Goal: Information Seeking & Learning: Learn about a topic

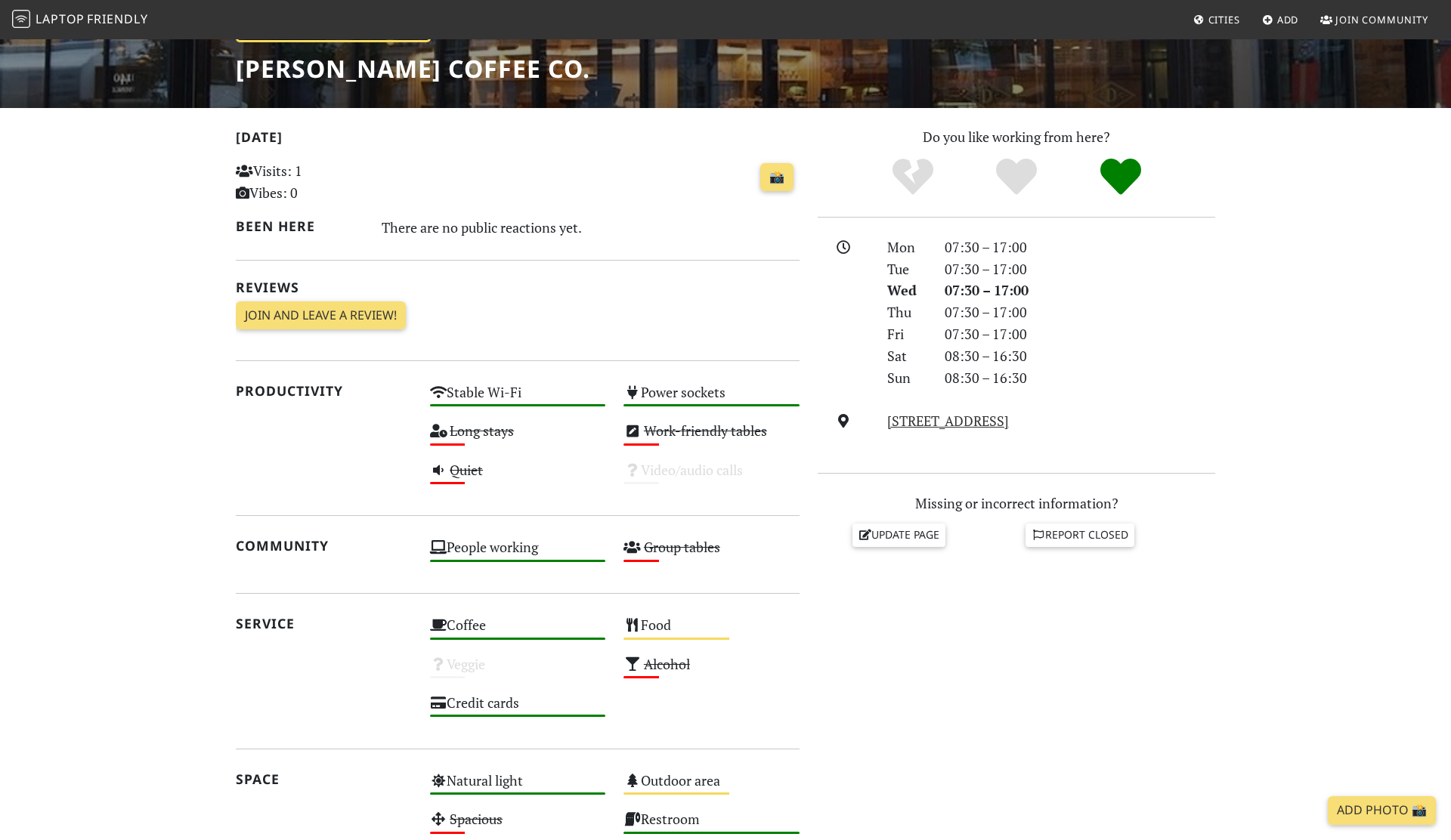
scroll to position [189, 0]
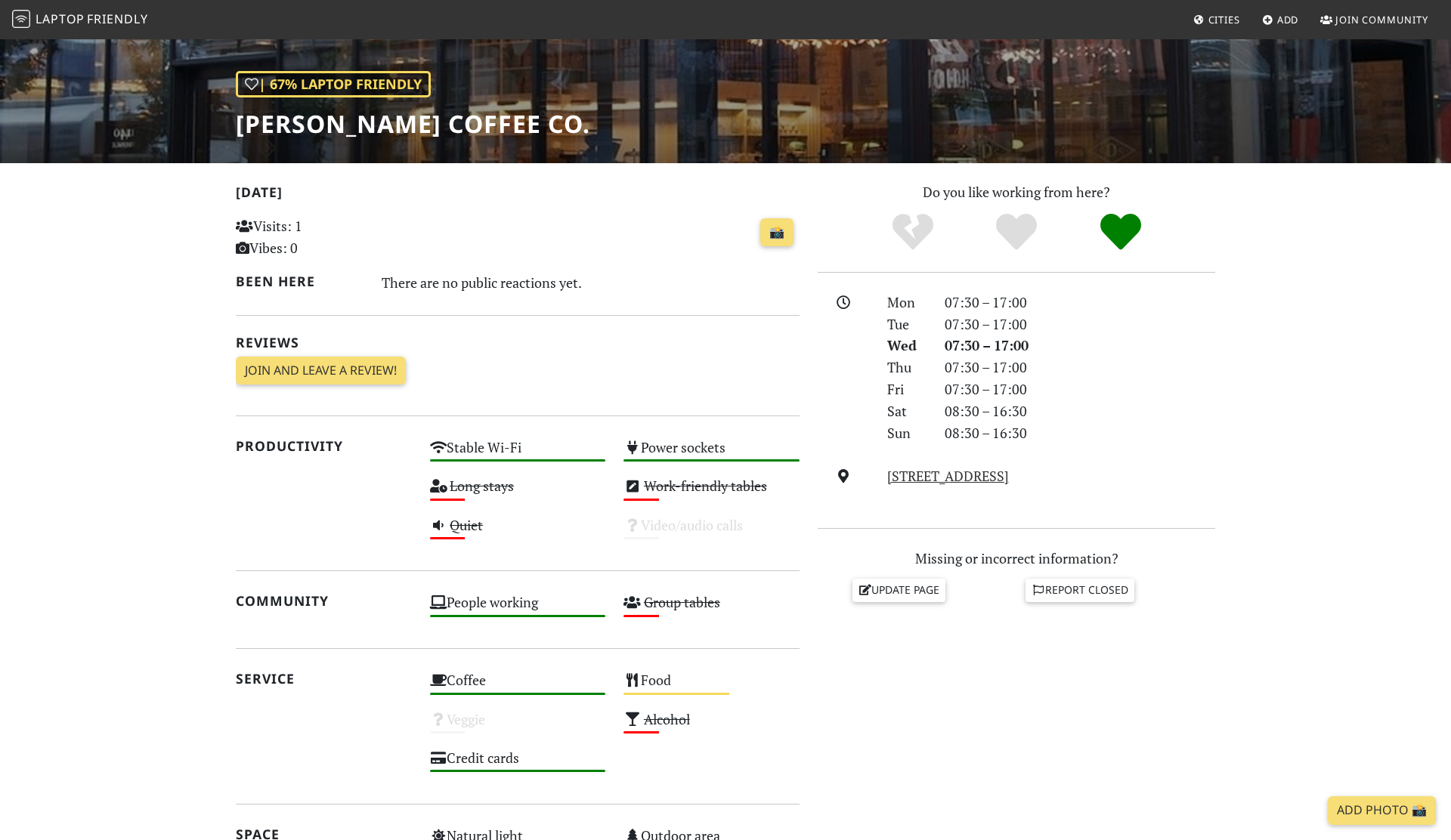
click at [48, 15] on span "Laptop" at bounding box center [60, 18] width 50 height 17
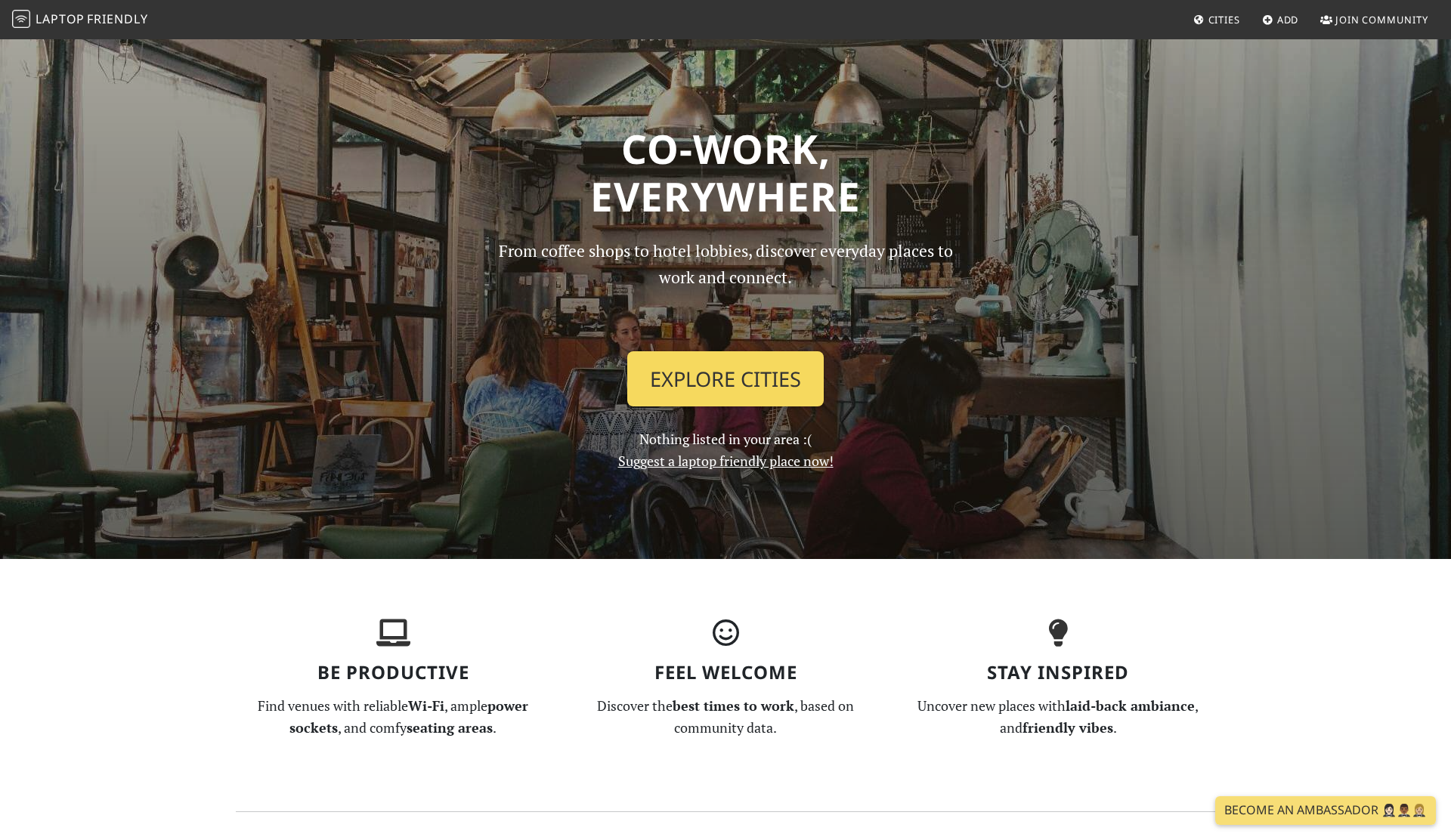
click at [712, 364] on link "Explore Cities" at bounding box center [726, 380] width 196 height 56
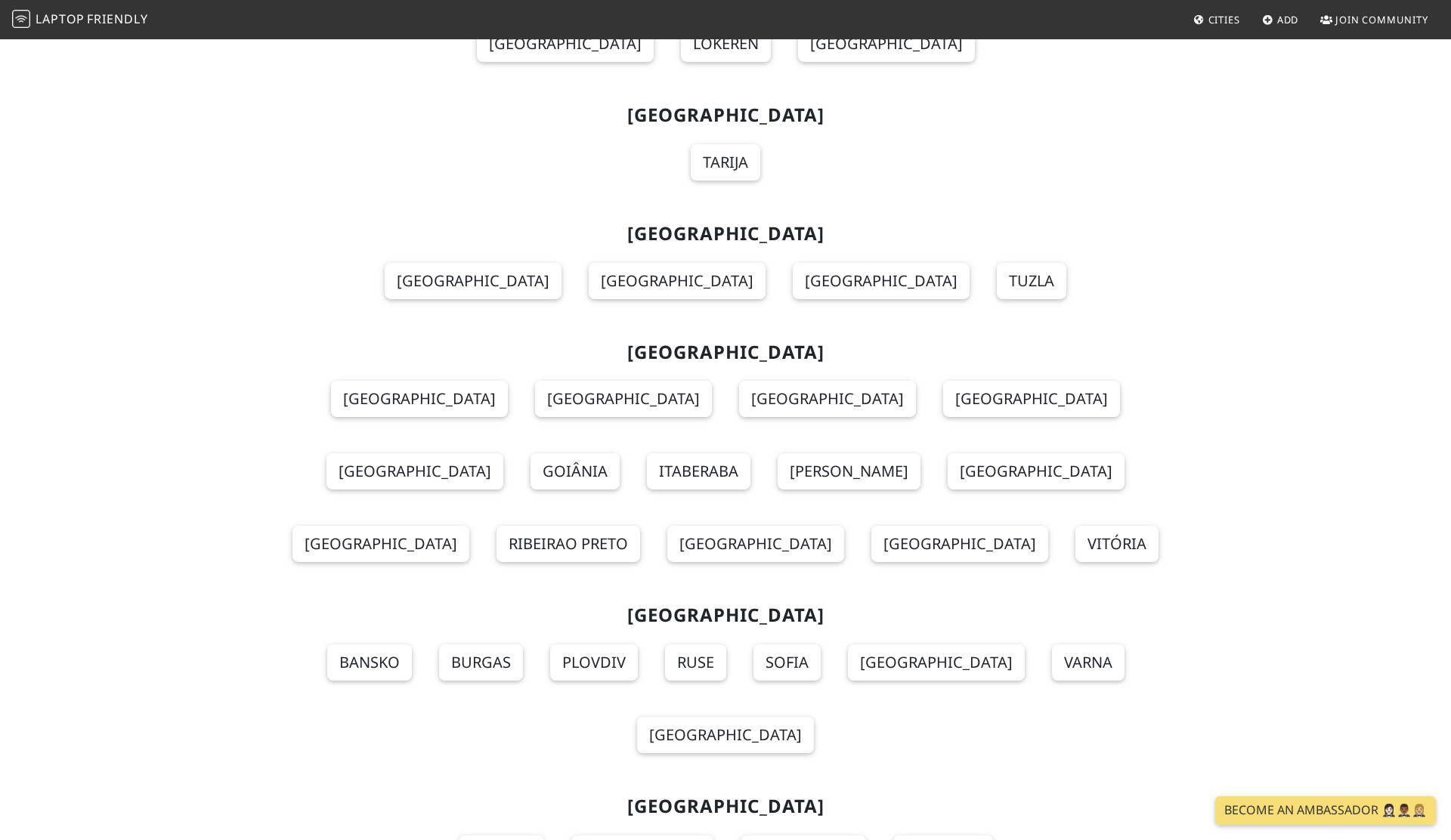
scroll to position [1684, 0]
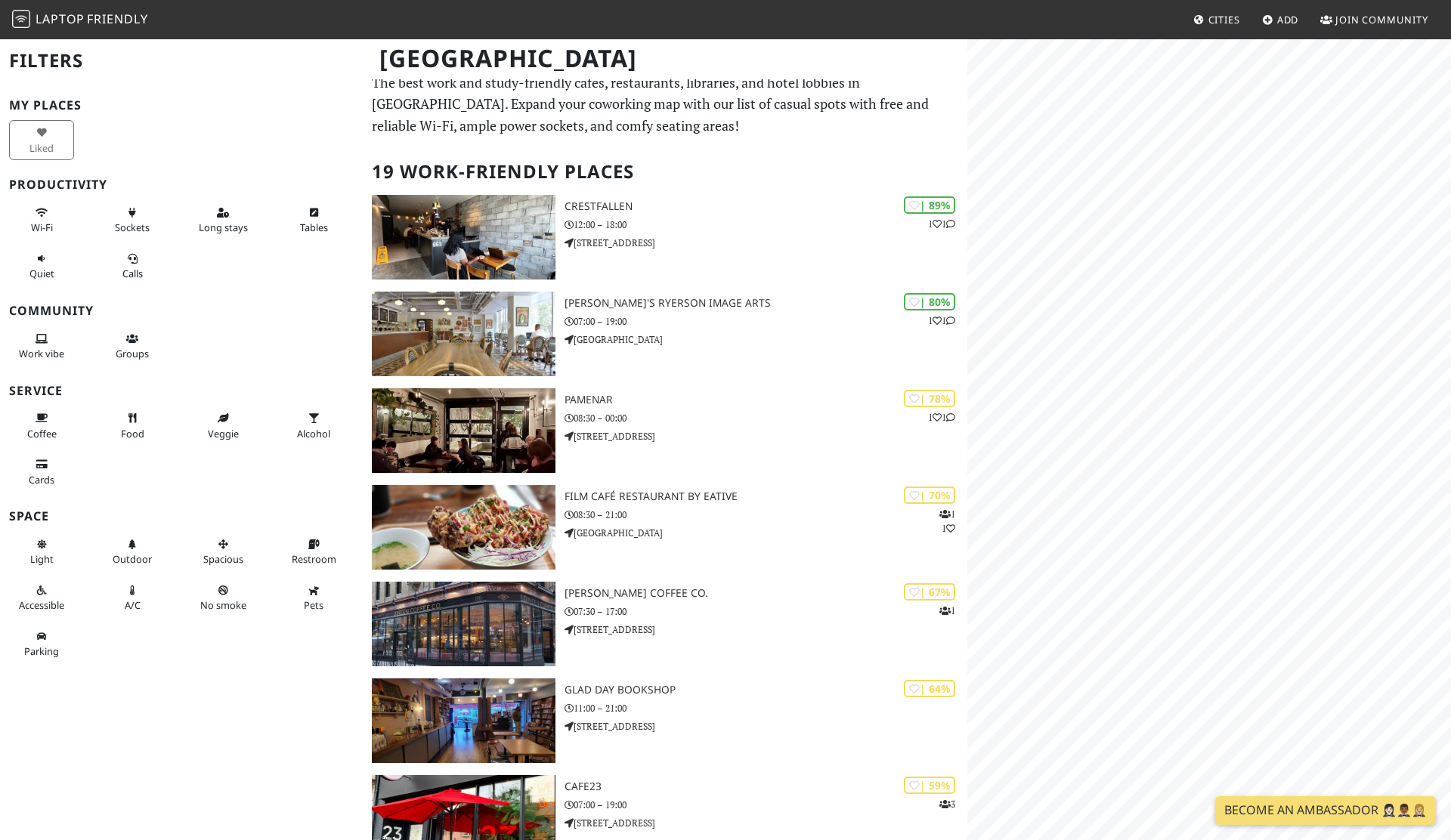
scroll to position [9, 0]
click at [41, 221] on span "Wi-Fi" at bounding box center [42, 227] width 22 height 14
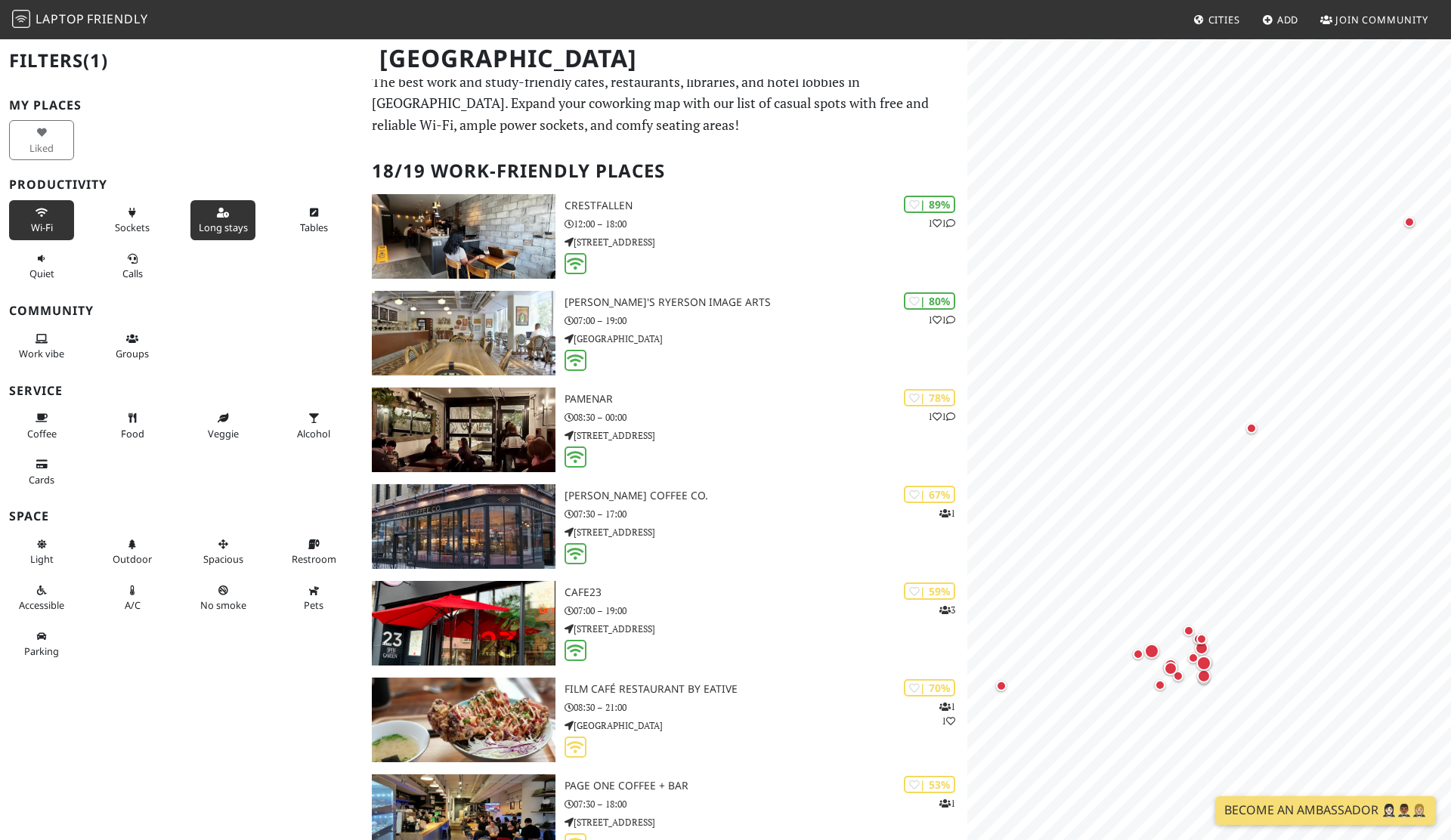
click at [236, 227] on span "Long stays" at bounding box center [223, 227] width 50 height 14
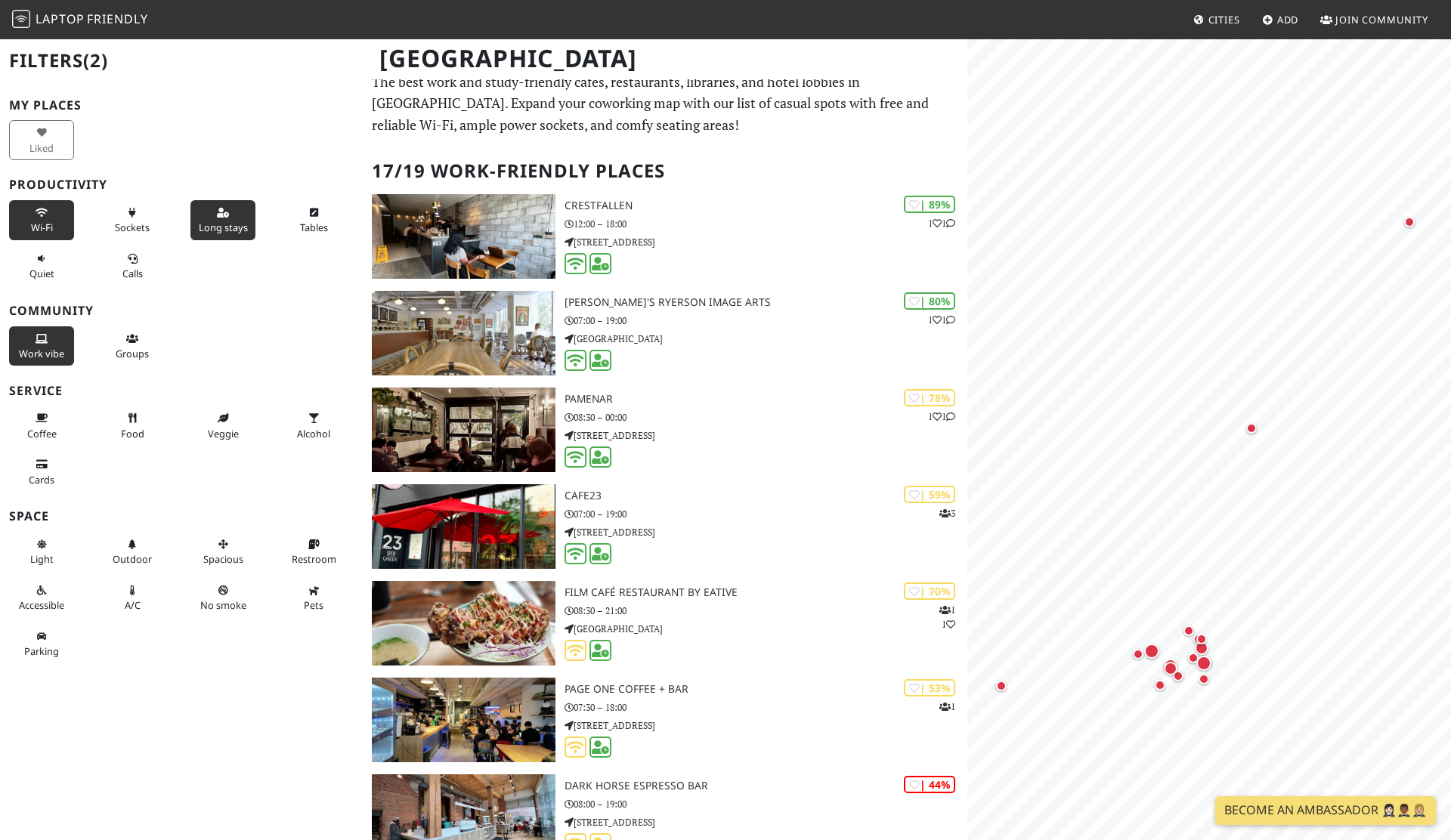
click at [49, 346] on button "Work vibe" at bounding box center [41, 346] width 65 height 40
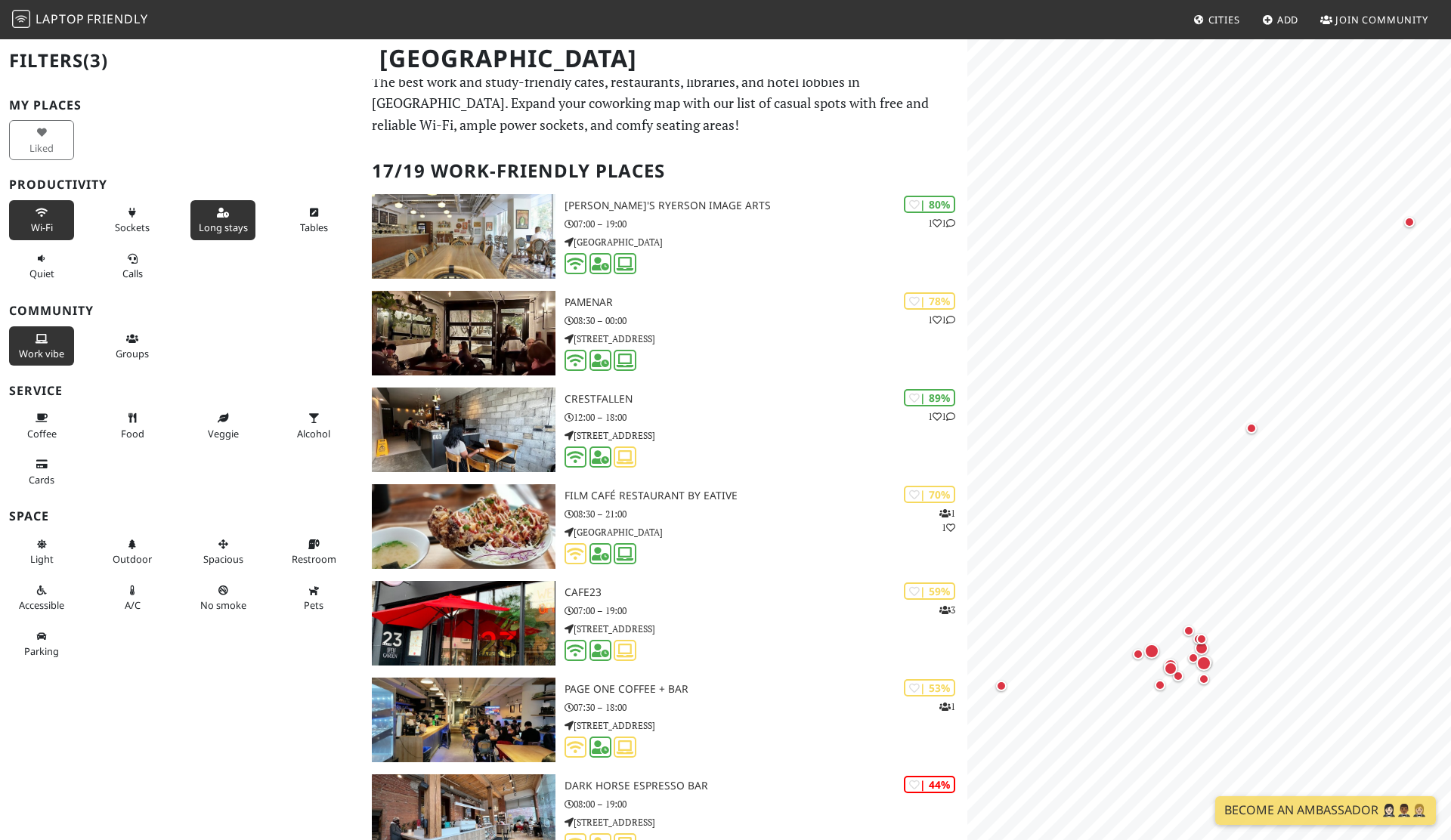
click at [49, 346] on button "Work vibe" at bounding box center [41, 346] width 65 height 40
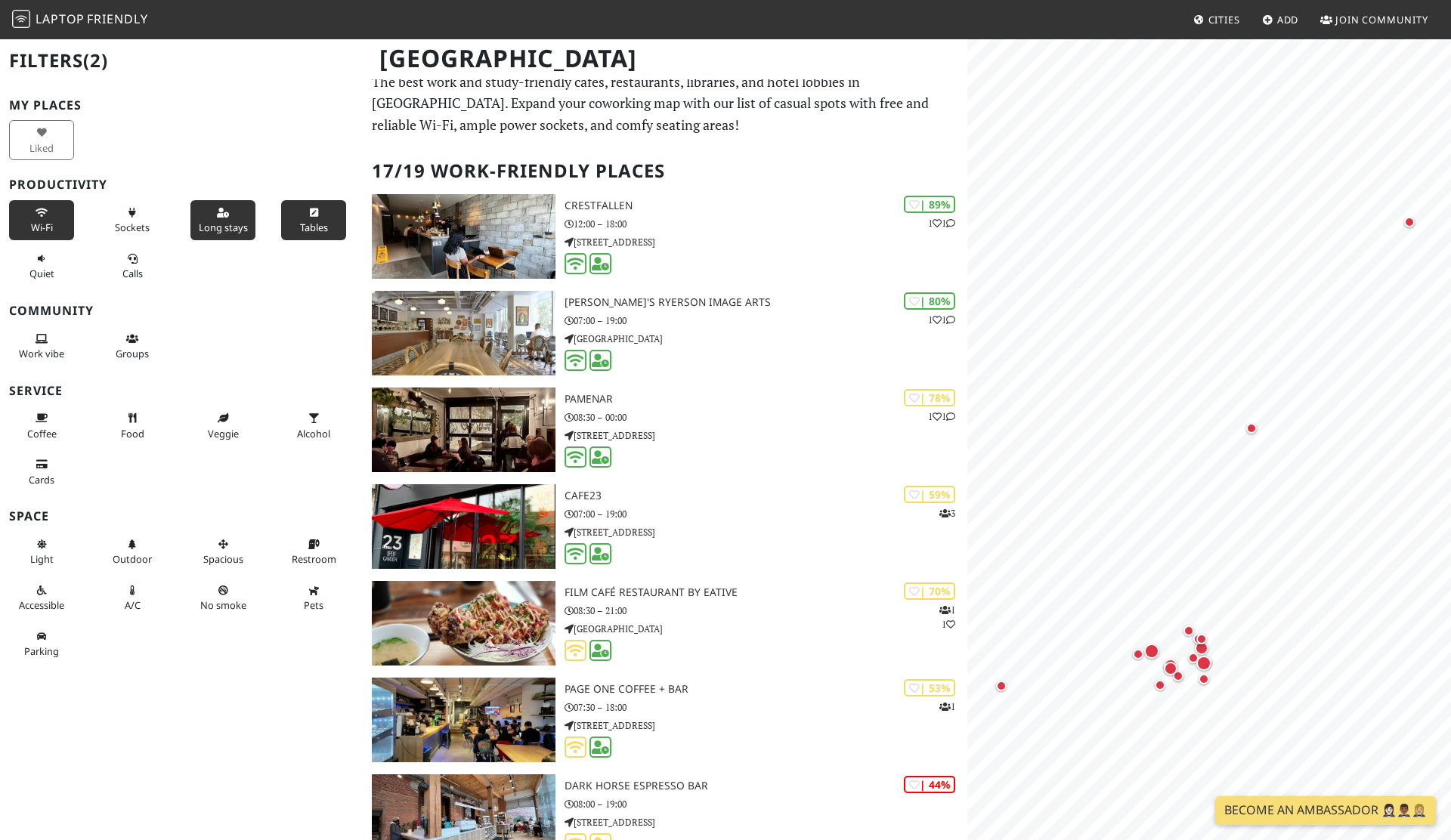
click at [318, 230] on span "Tables" at bounding box center [314, 227] width 28 height 14
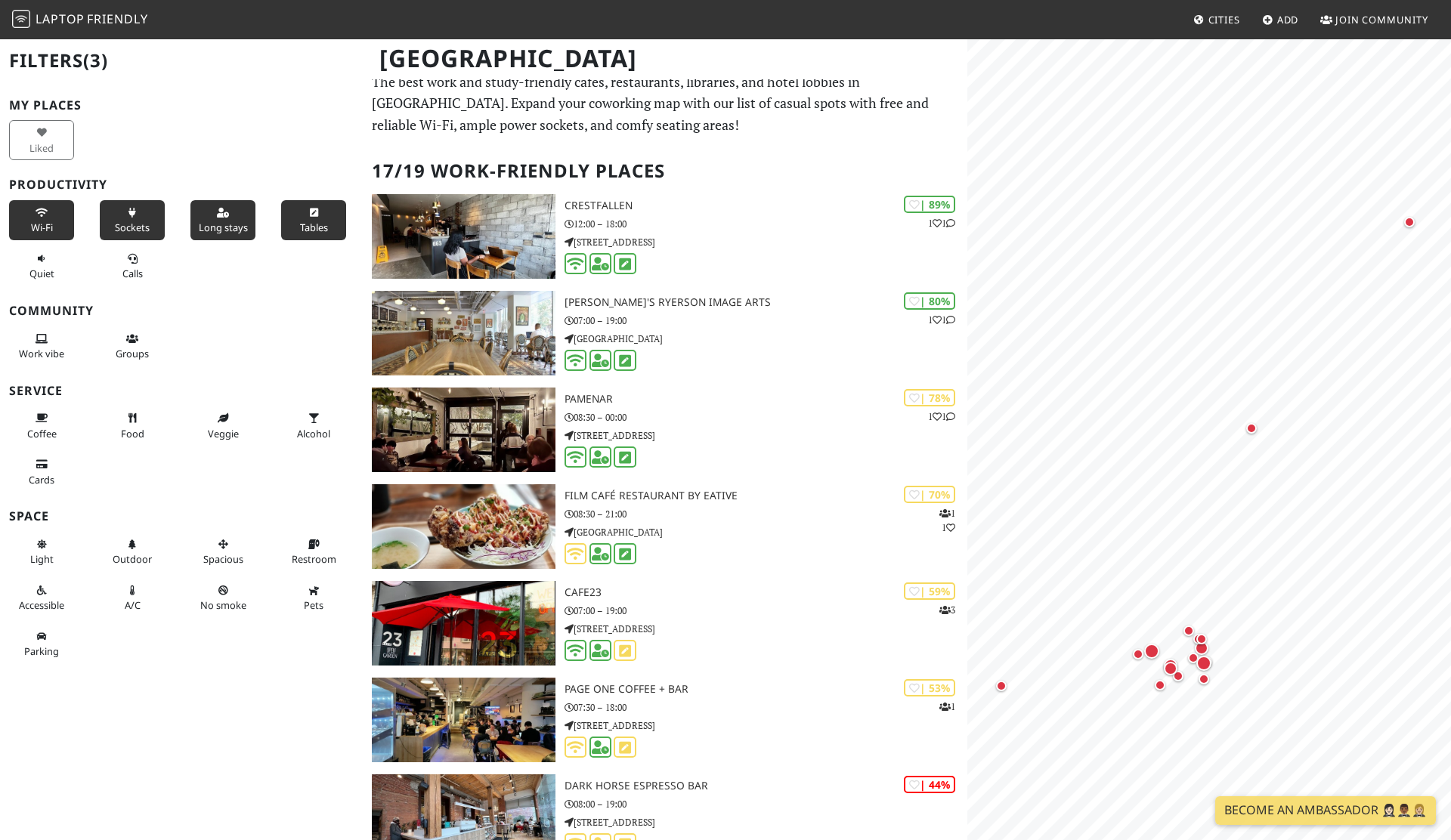
click at [134, 220] on span "Sockets" at bounding box center [132, 227] width 35 height 14
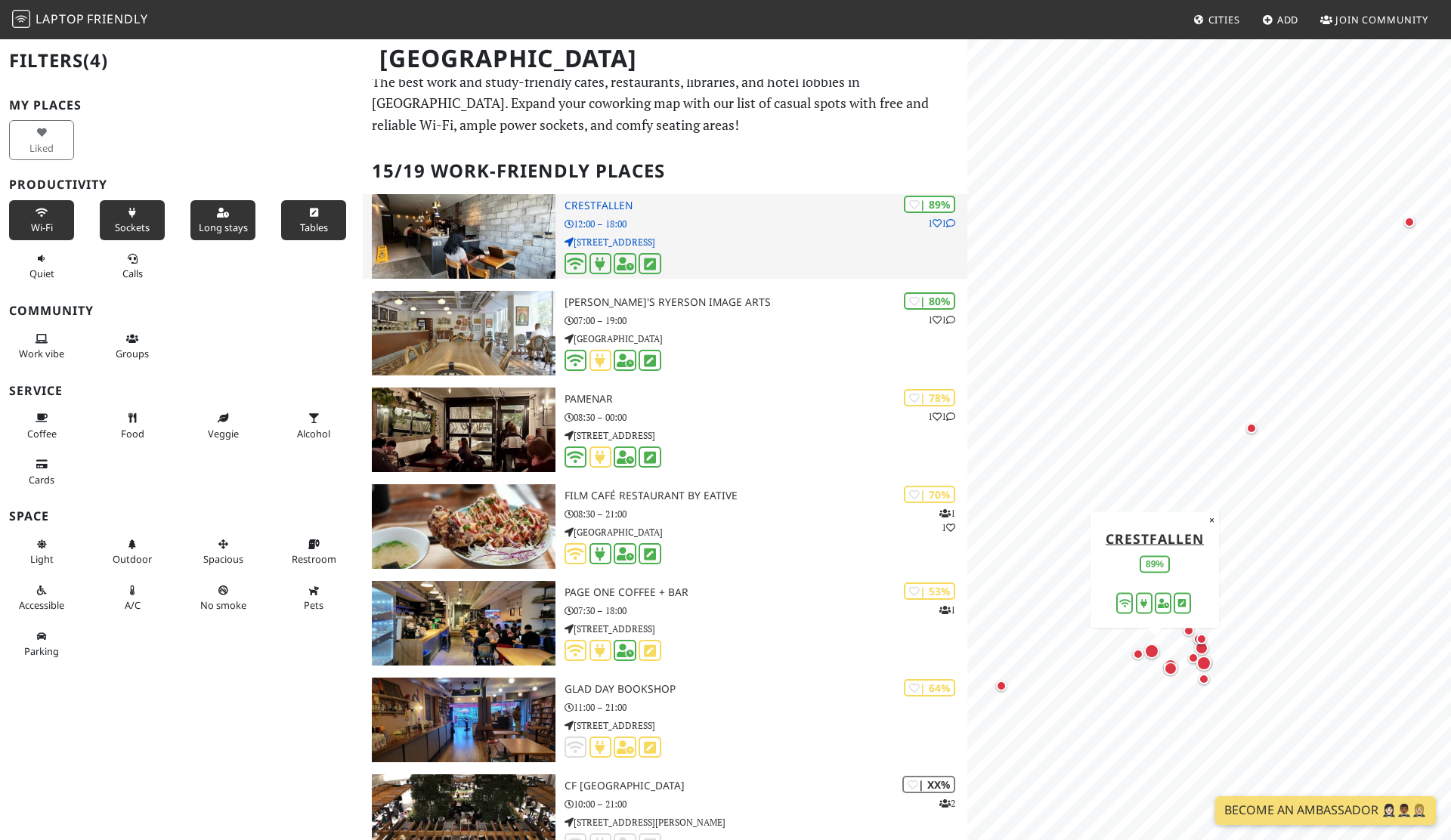
click at [457, 247] on img at bounding box center [463, 236] width 184 height 84
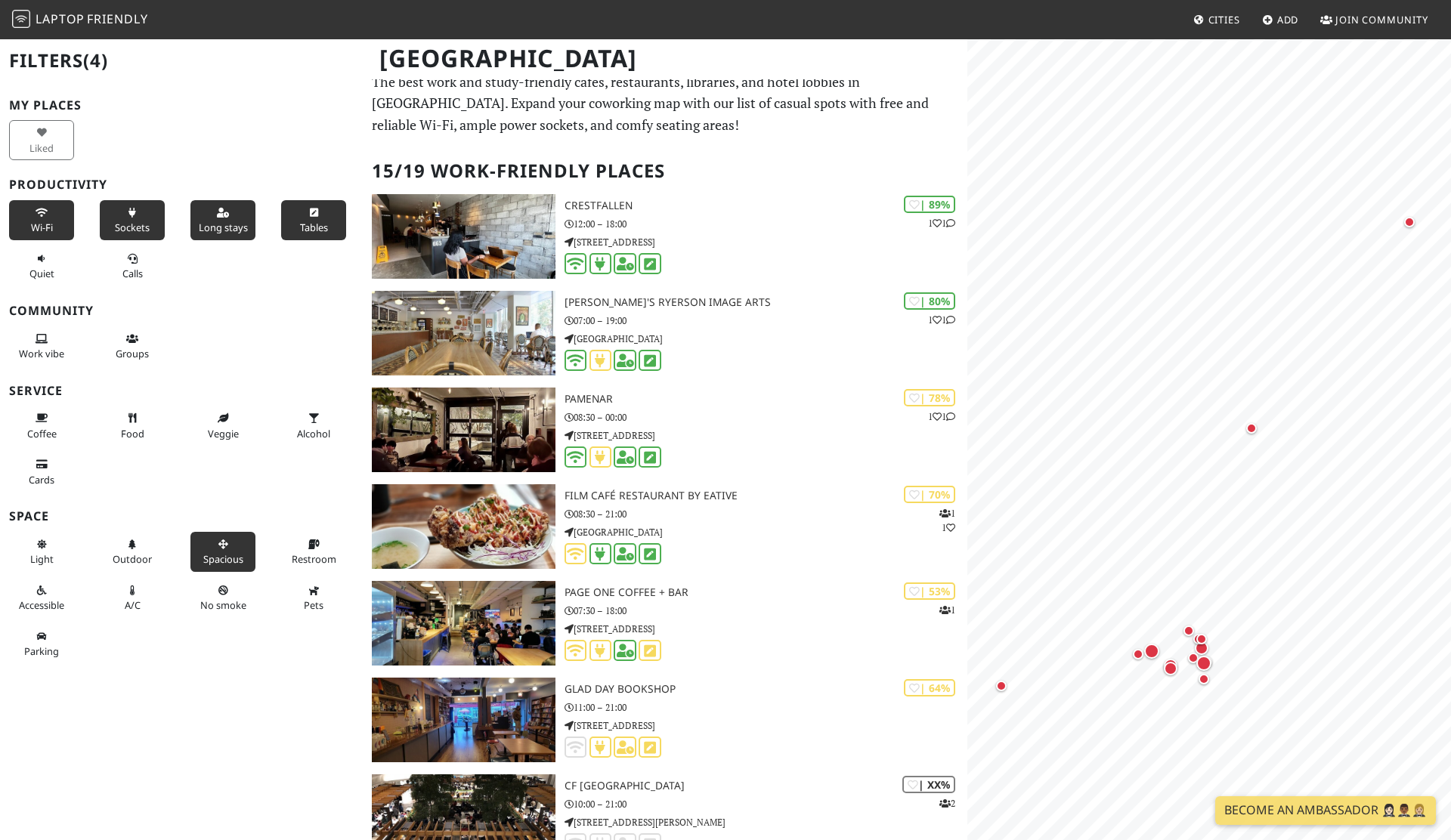
click at [240, 549] on button "Spacious" at bounding box center [222, 552] width 65 height 40
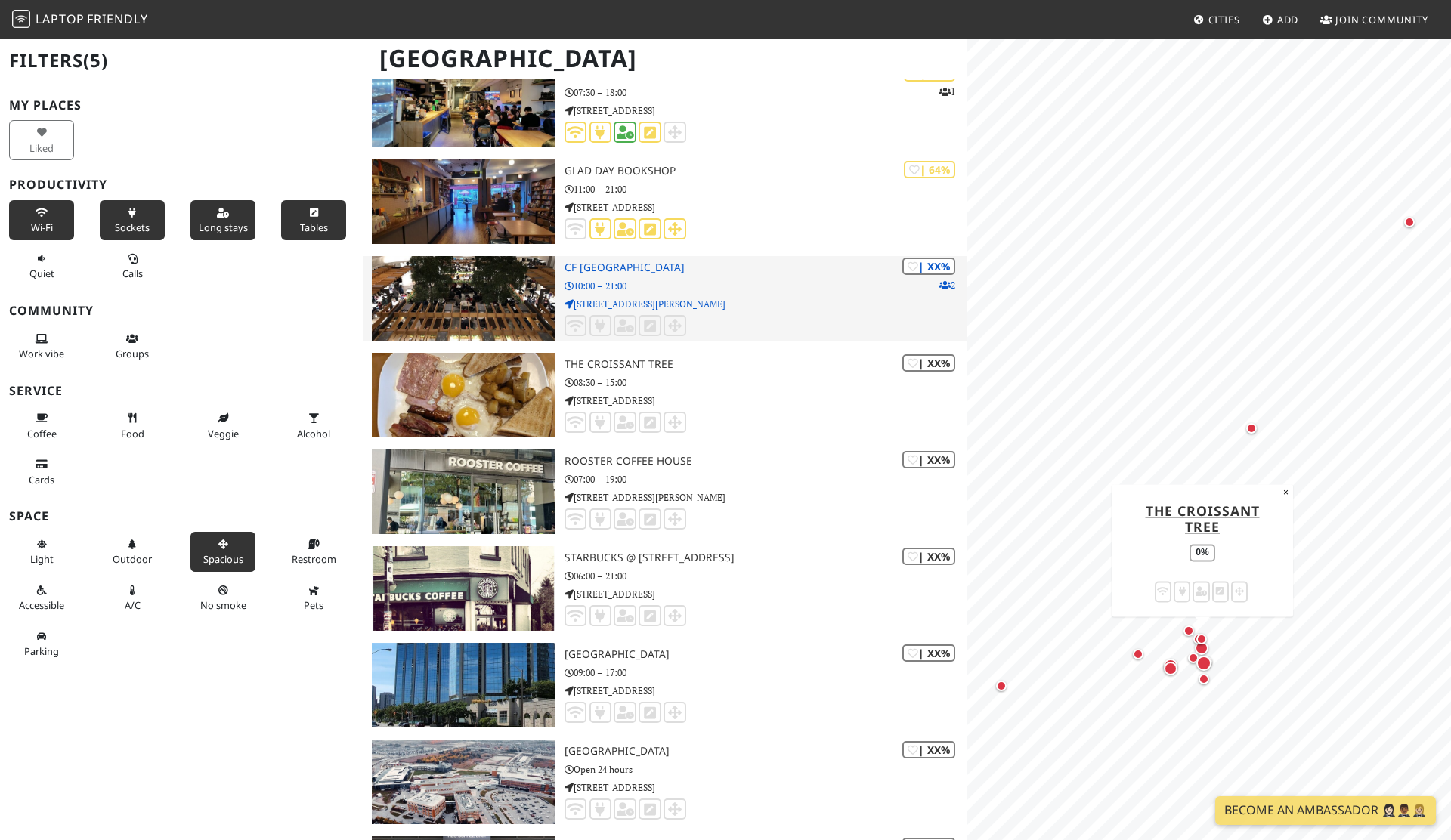
scroll to position [437, 0]
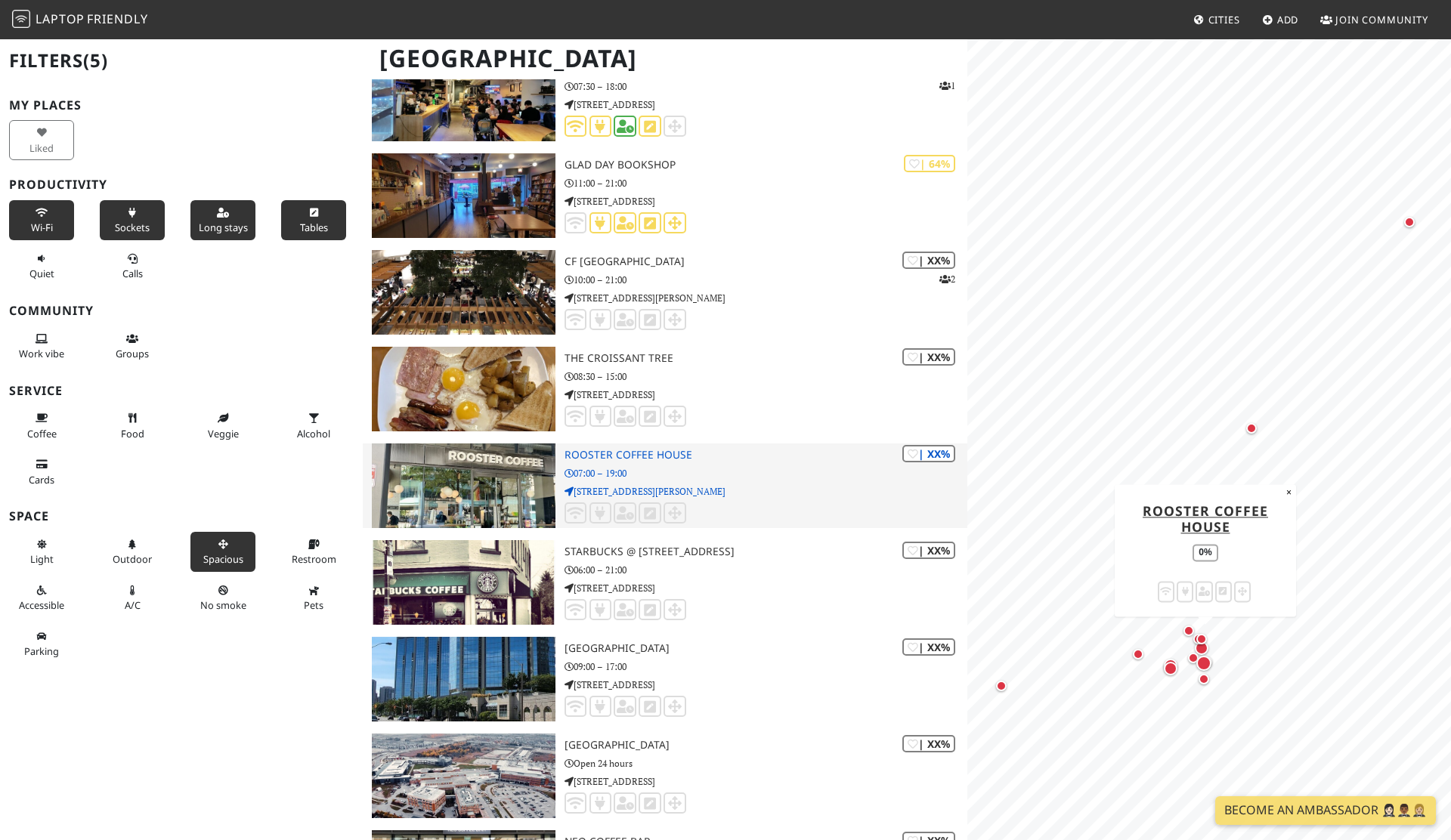
click at [483, 487] on img at bounding box center [463, 486] width 184 height 84
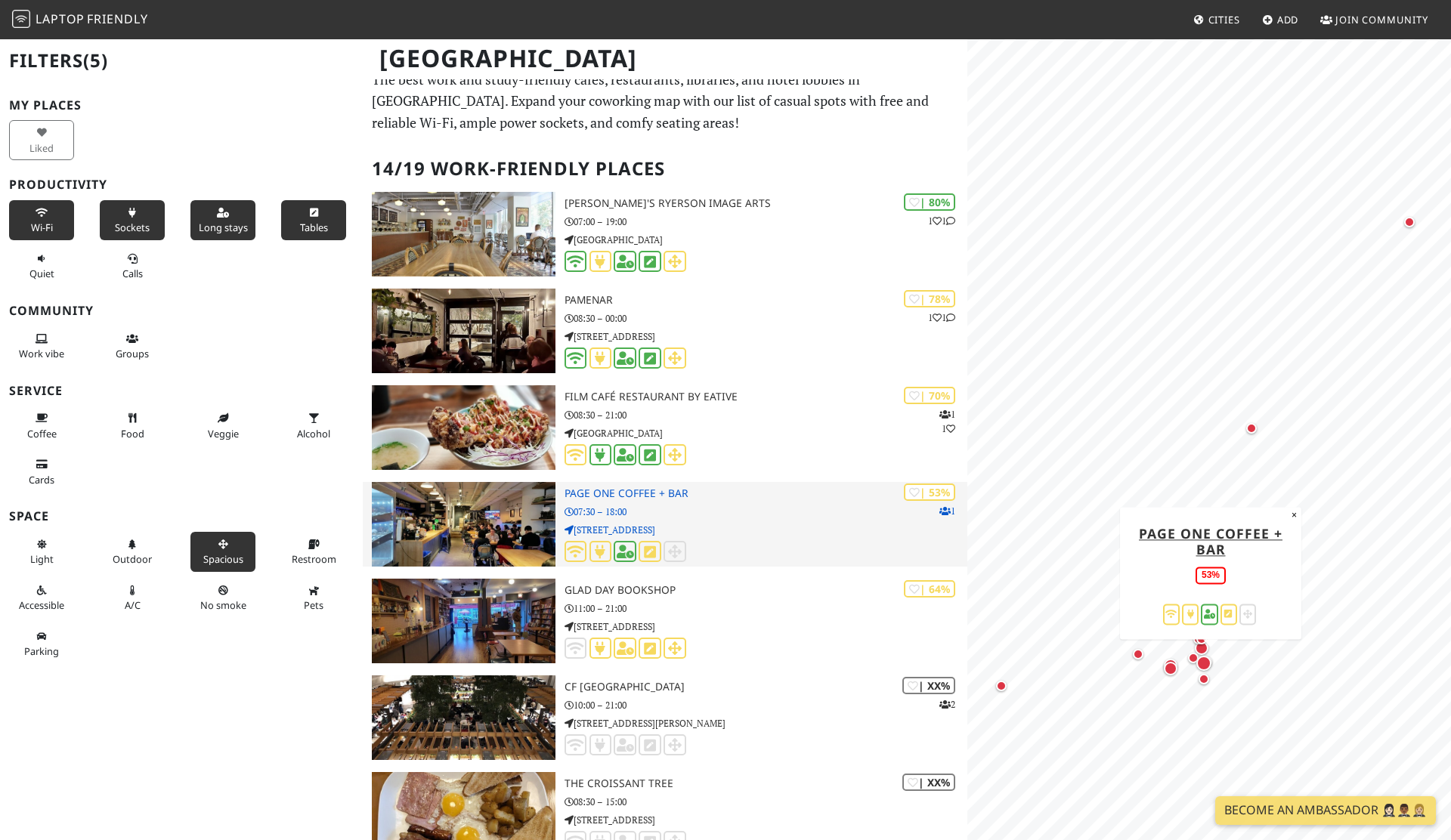
scroll to position [0, 0]
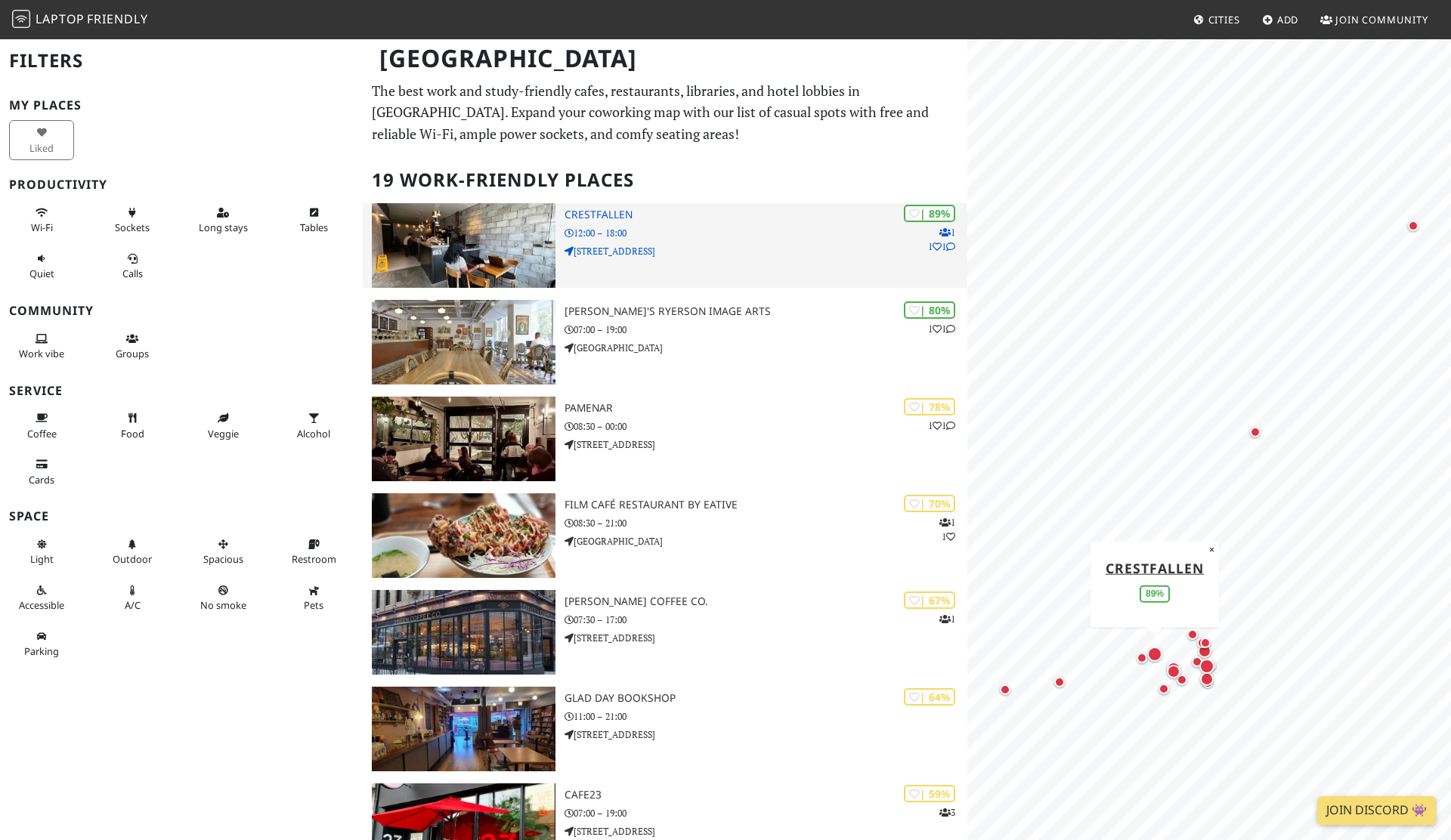
click at [609, 211] on h3 "Crestfallen" at bounding box center [765, 215] width 403 height 13
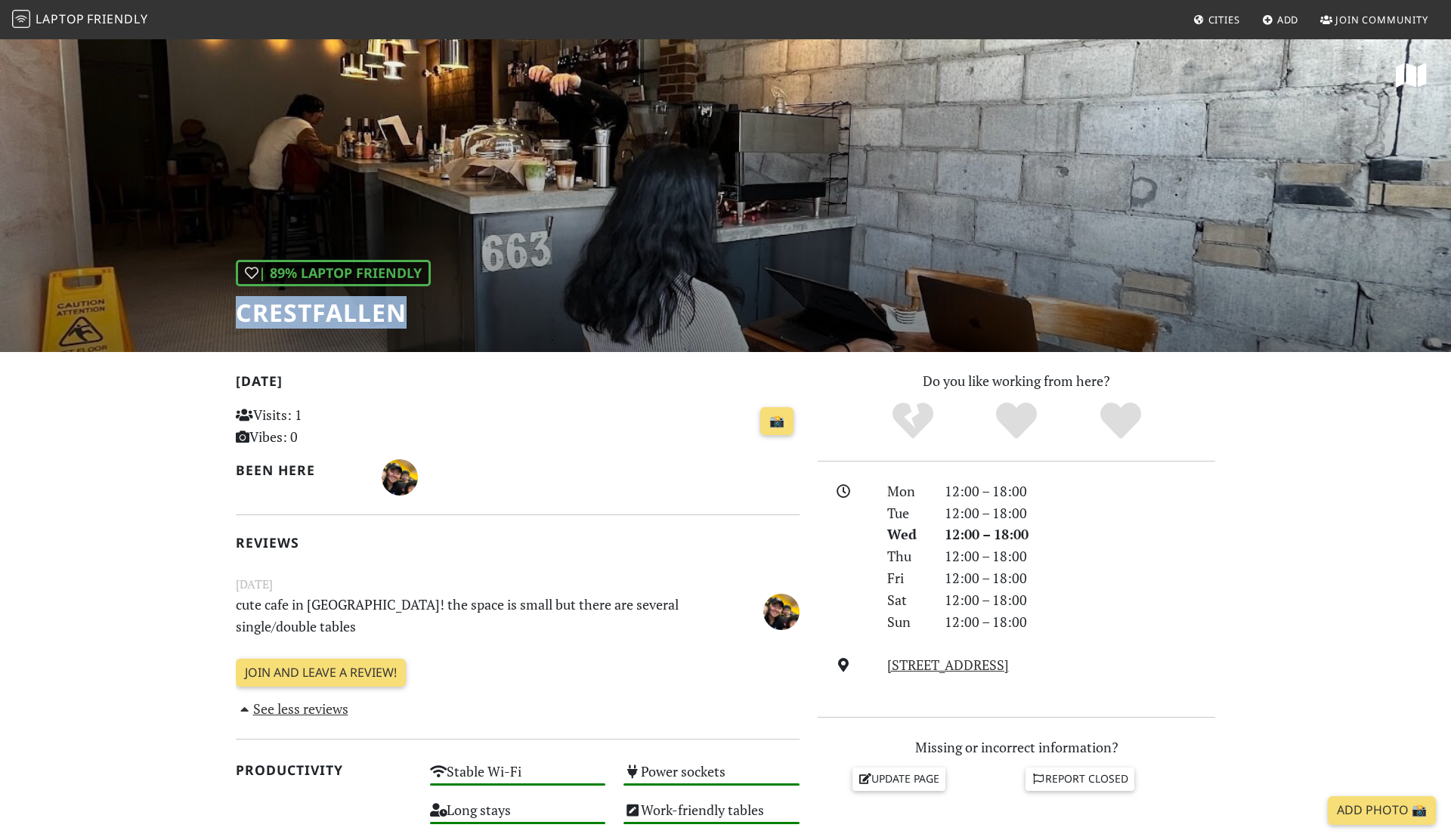
drag, startPoint x: 434, startPoint y: 320, endPoint x: 240, endPoint y: 309, distance: 194.3
click at [239, 310] on h1 "Crestfallen" at bounding box center [333, 313] width 195 height 29
copy h1 "Crestfallen"
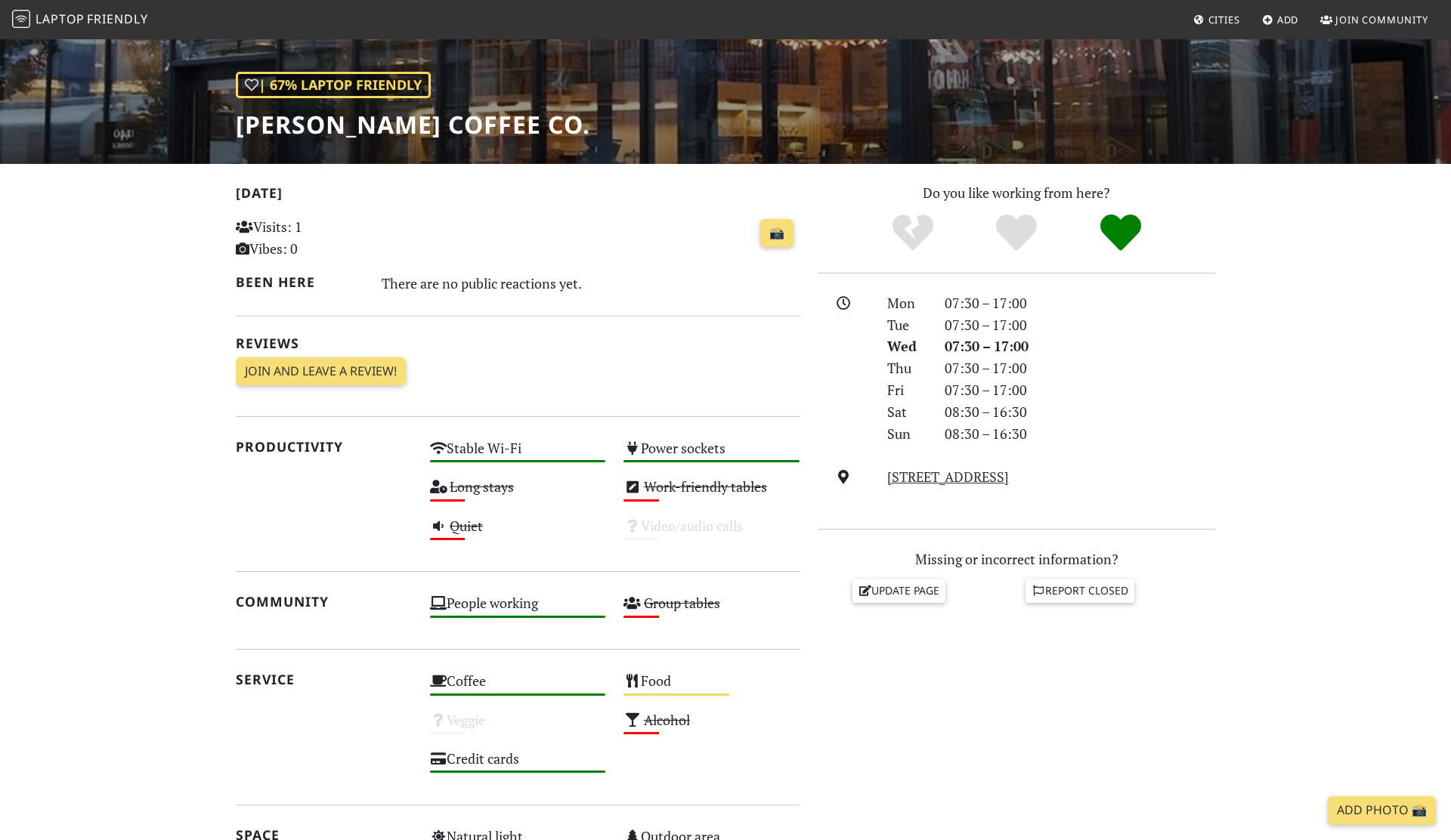
scroll to position [189, 0]
